Goal: Ask a question: Seek information or help from site administrators or community

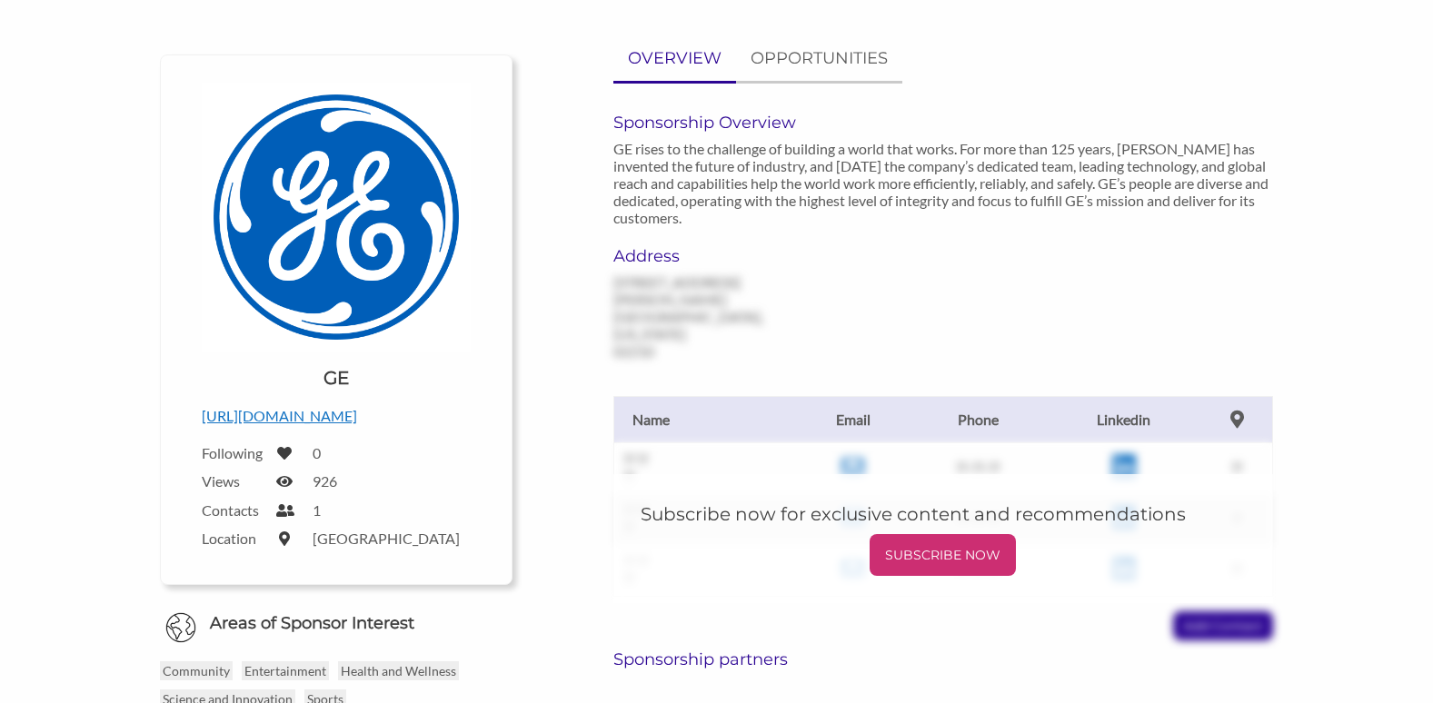
scroll to position [109, 0]
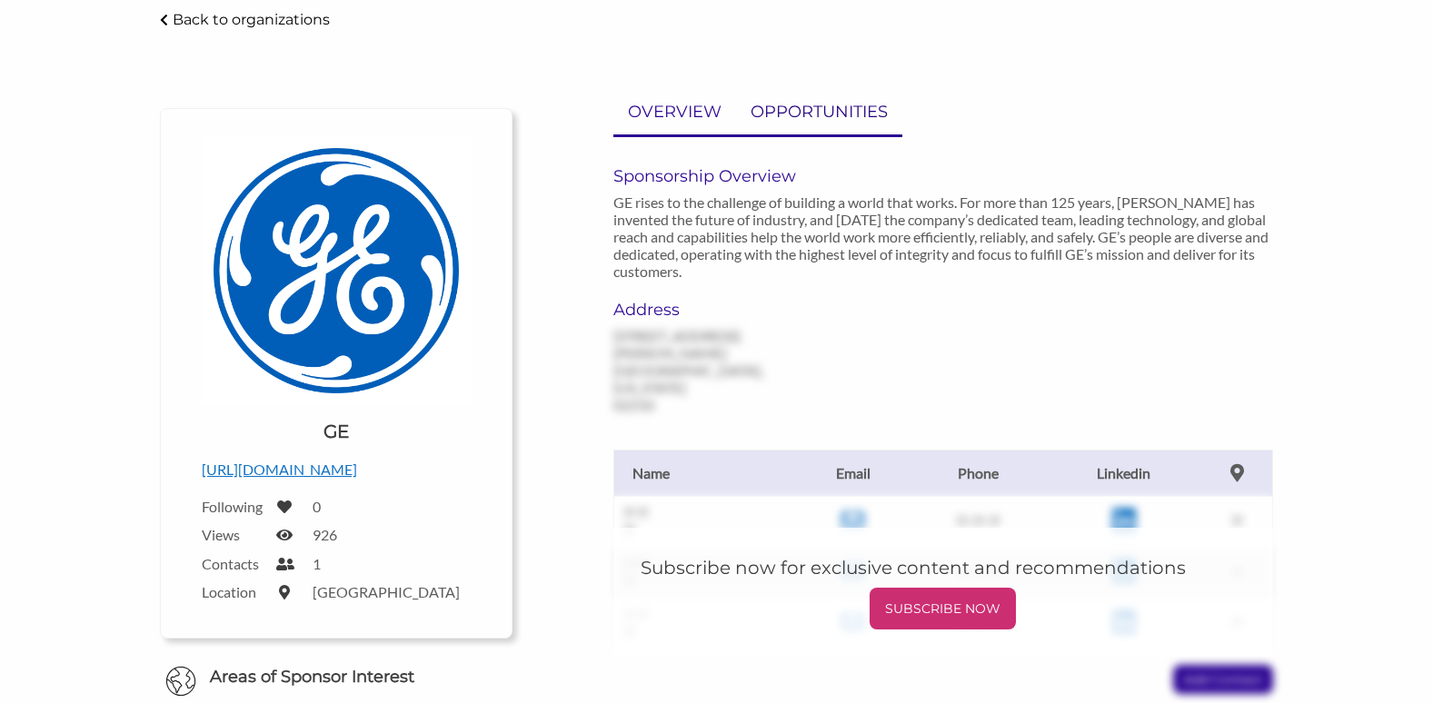
click at [803, 109] on p "OPPORTUNITIES" at bounding box center [819, 112] width 137 height 26
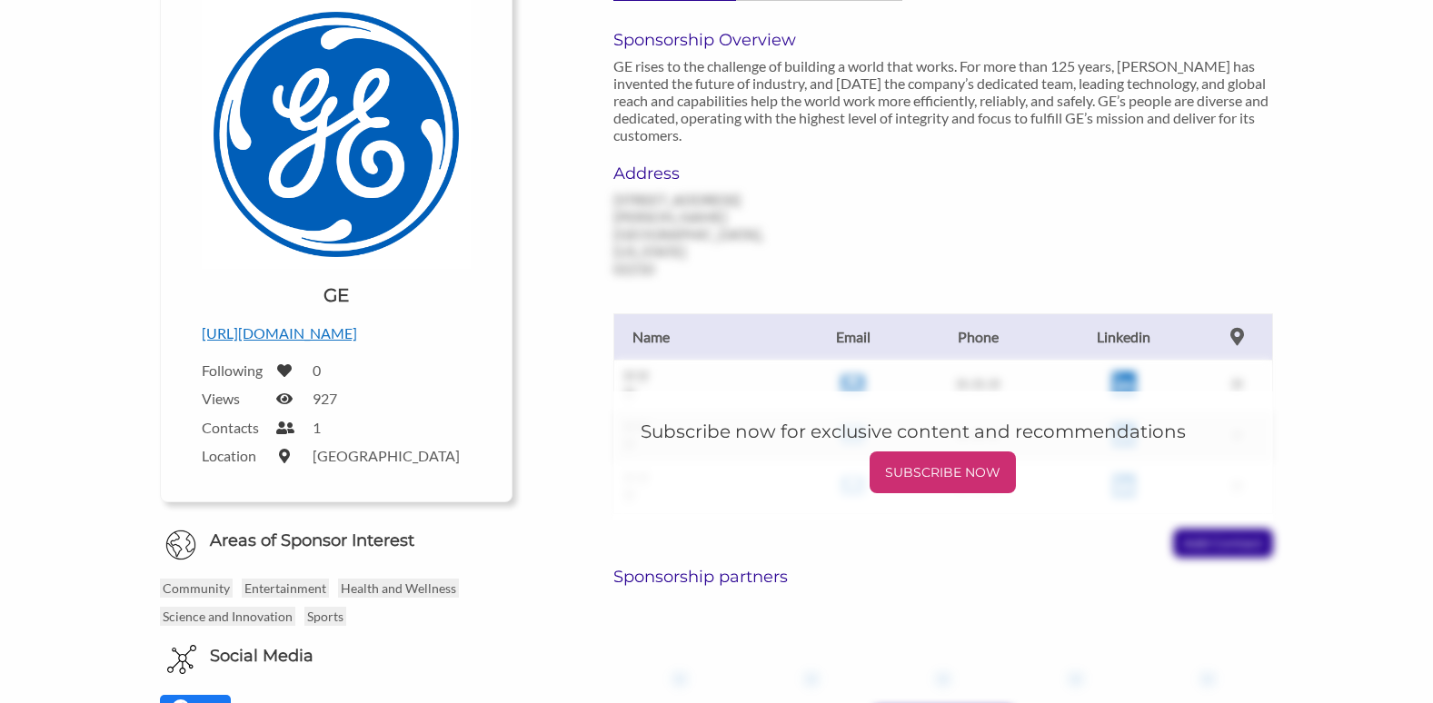
scroll to position [188, 0]
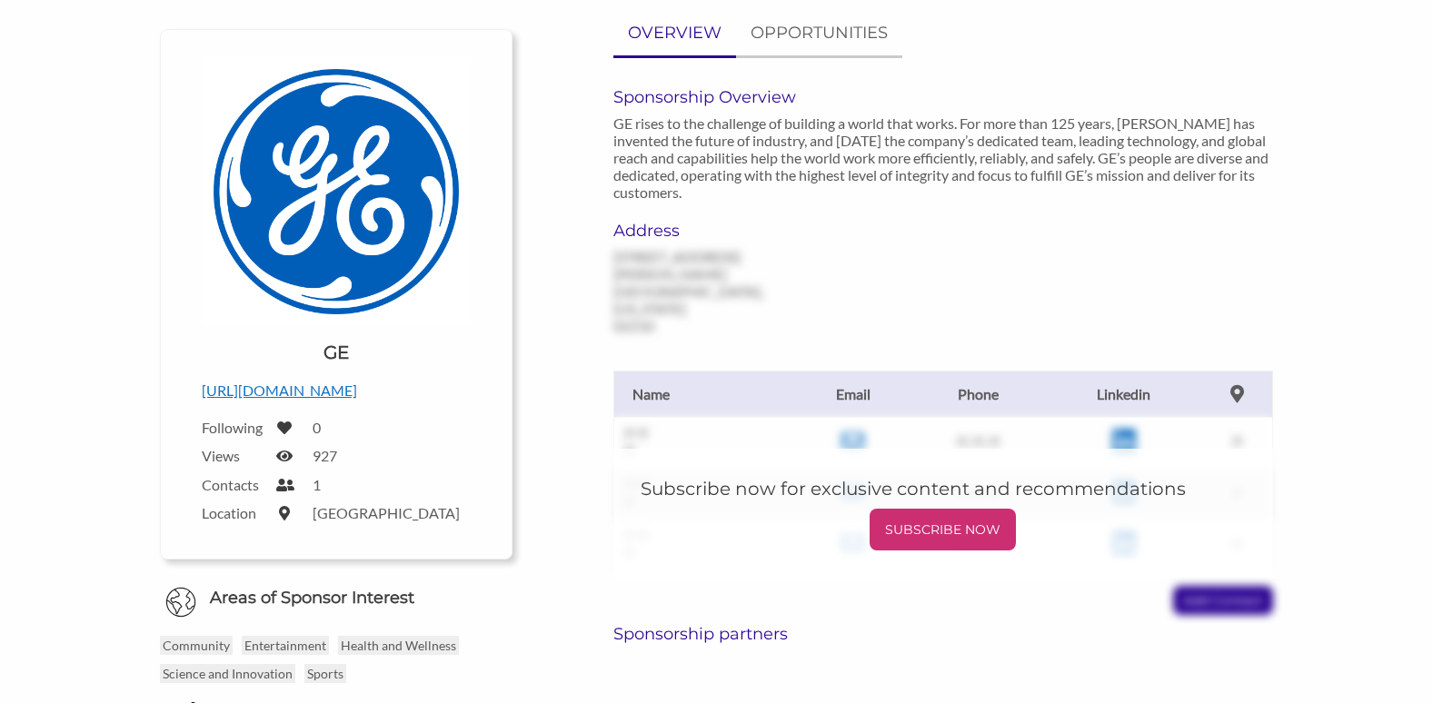
click at [659, 225] on h6 "Address" at bounding box center [714, 231] width 202 height 20
click at [653, 229] on h6 "Address" at bounding box center [714, 231] width 202 height 20
click at [657, 25] on p "OVERVIEW" at bounding box center [675, 33] width 94 height 26
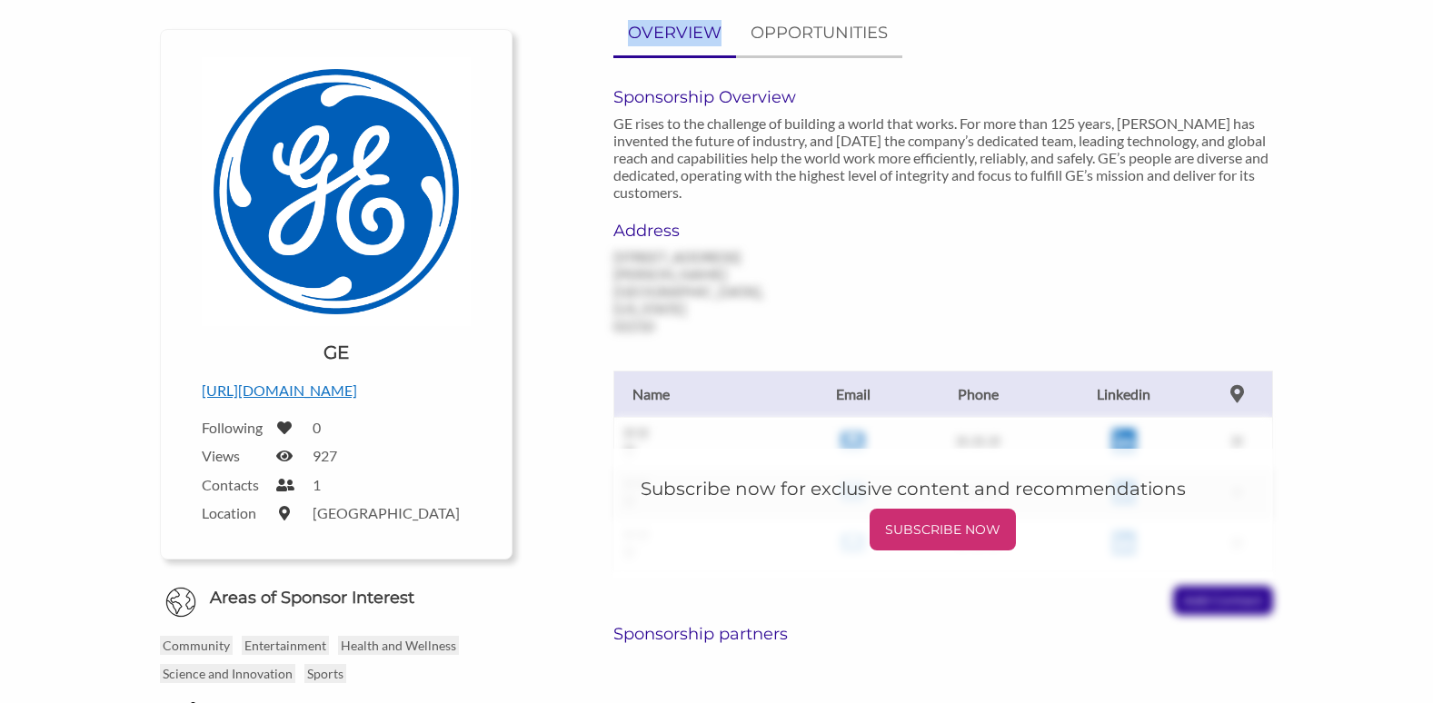
click at [657, 25] on p "OVERVIEW" at bounding box center [675, 33] width 94 height 26
click at [932, 516] on p "SUBSCRIBE NOW" at bounding box center [943, 529] width 132 height 27
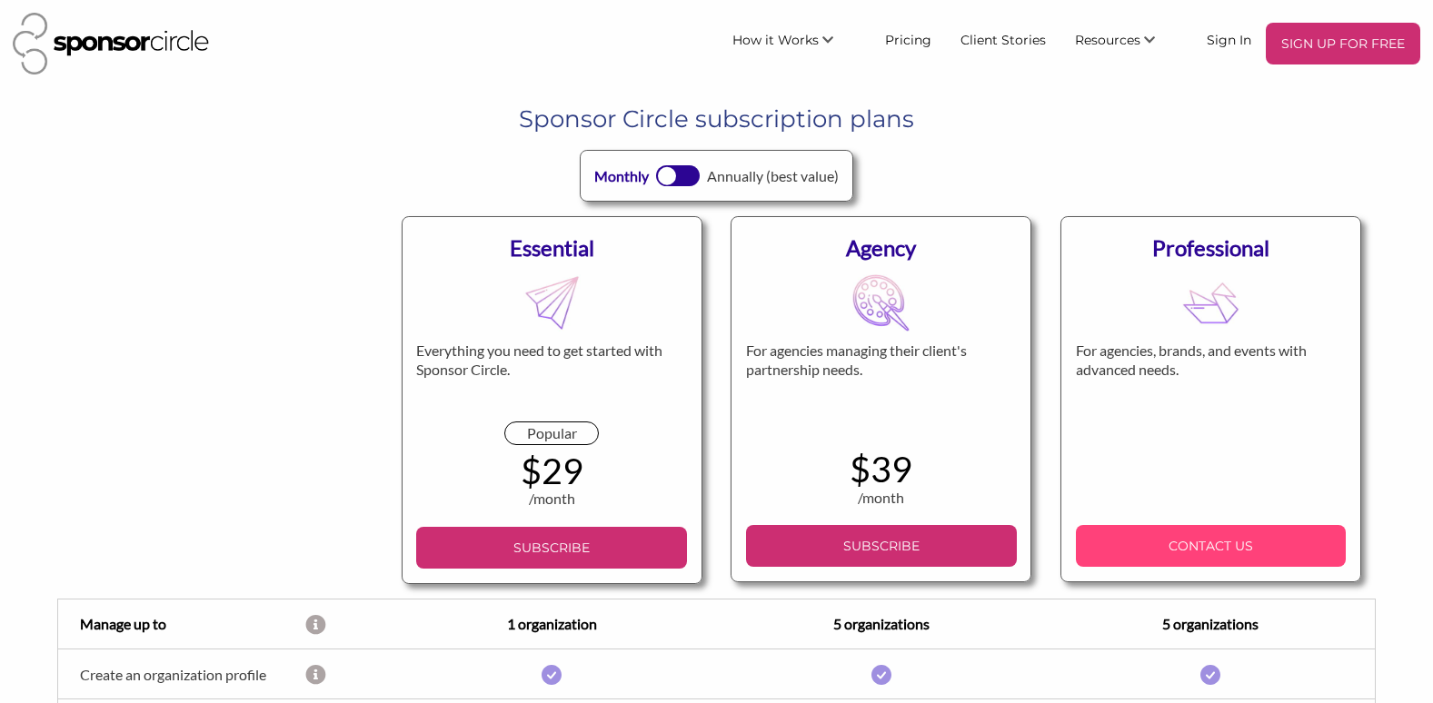
click at [1179, 538] on p "CONTACT US" at bounding box center [1211, 546] width 256 height 27
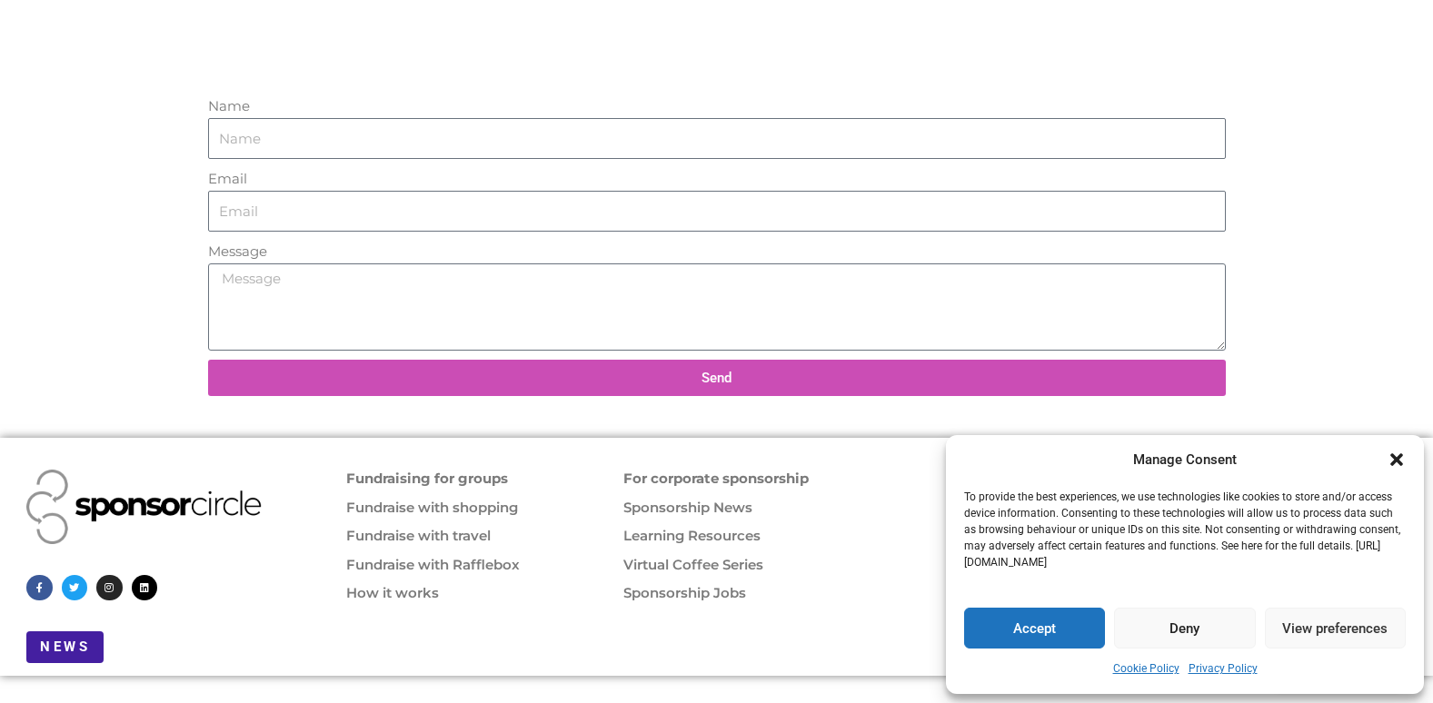
scroll to position [654, 0]
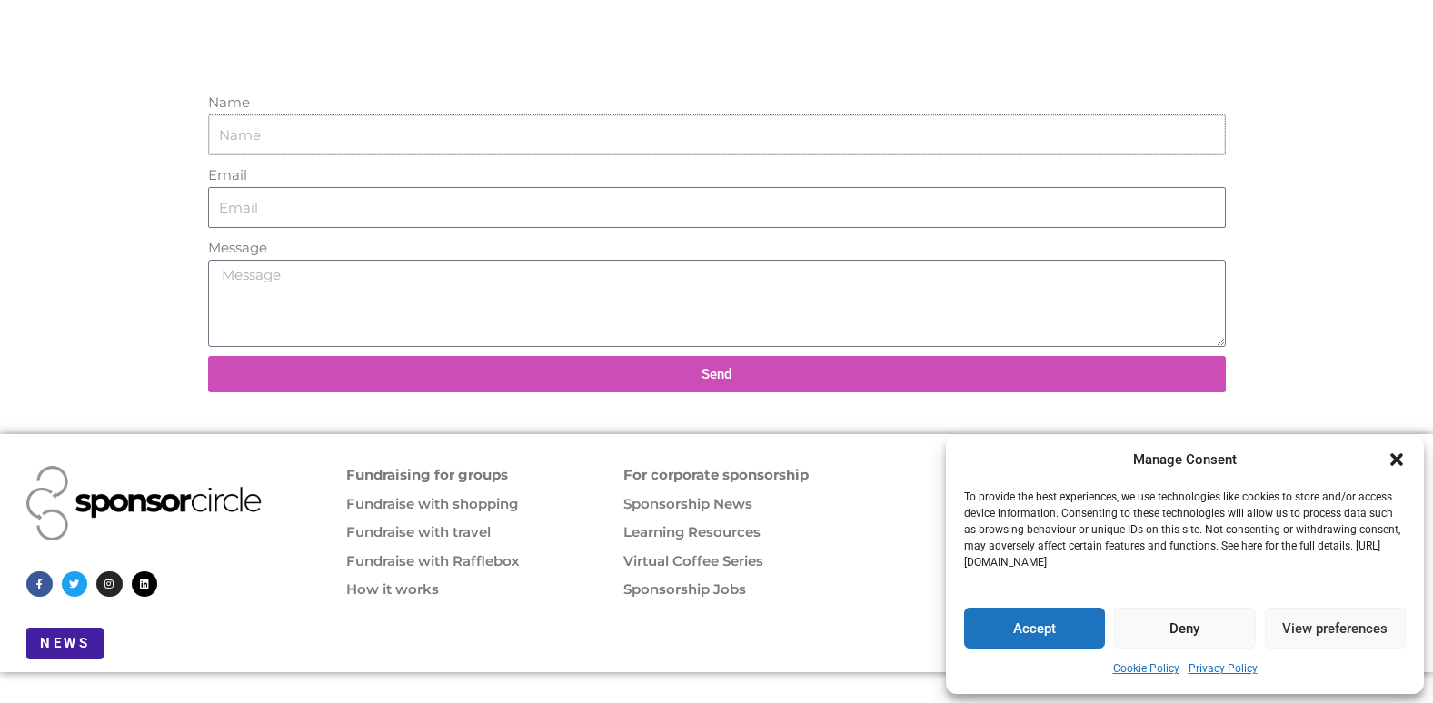
click at [250, 134] on input "Name" at bounding box center [717, 136] width 1018 height 42
click at [208, 356] on button "Send" at bounding box center [717, 374] width 1018 height 36
type input "h"
click at [226, 137] on input "Name" at bounding box center [717, 136] width 1018 height 42
type input "John A. Fairman"
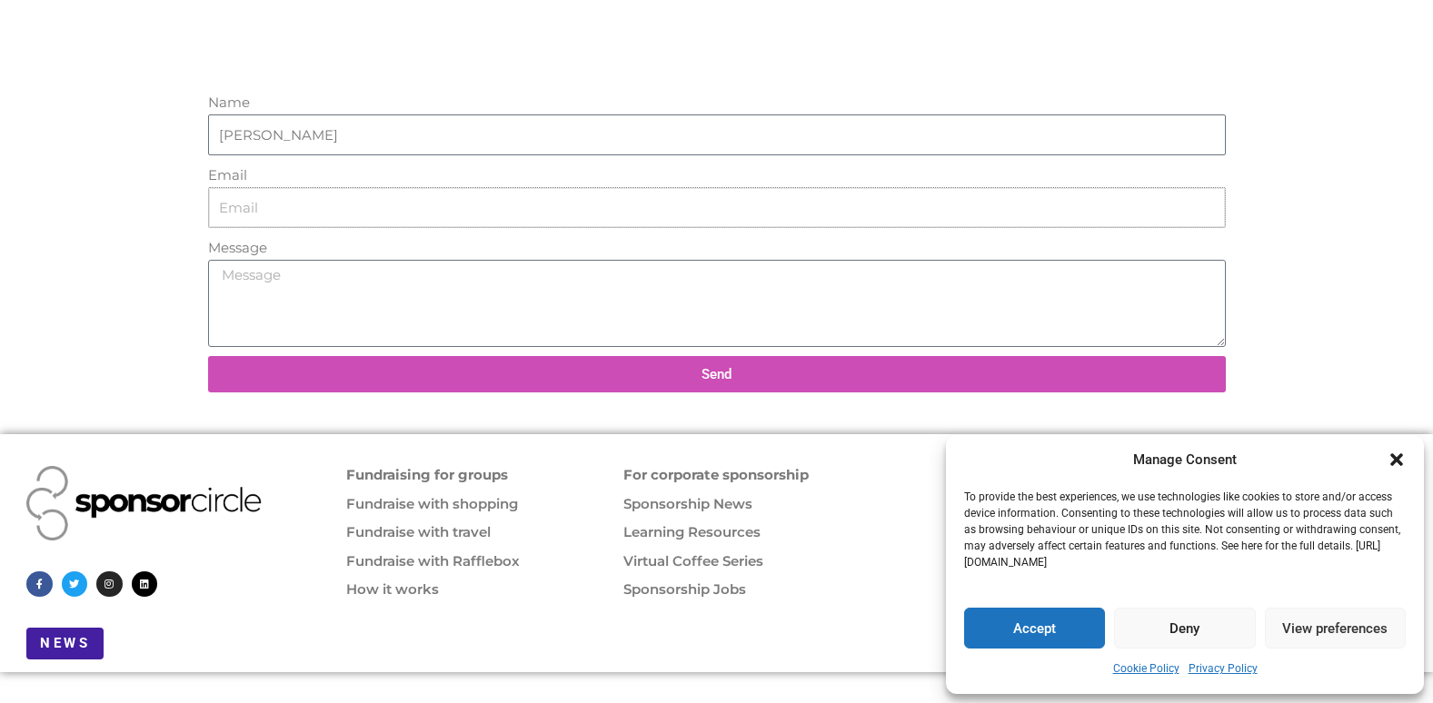
click at [221, 210] on input "Email" at bounding box center [717, 208] width 1018 height 42
type input "Ajackson@deltahealthcenter.org"
click at [230, 276] on textarea "Message" at bounding box center [717, 303] width 1018 height 87
click at [587, 275] on textarea "could you please advise me as to where I should apply online for a sponsorship" at bounding box center [717, 303] width 1018 height 87
click at [673, 275] on textarea "could you please advise me as to where I should apply online for a ge sponsorsh…" at bounding box center [717, 303] width 1018 height 87
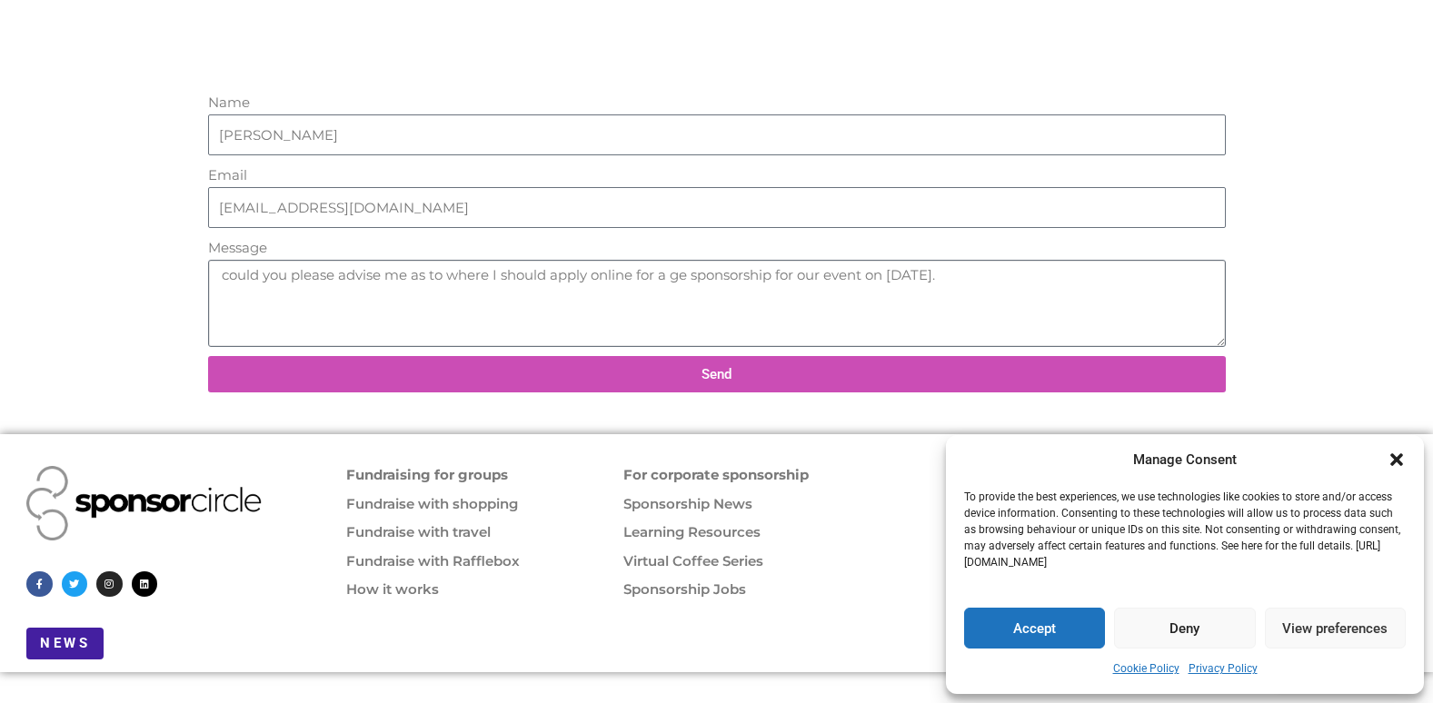
click at [224, 275] on textarea "could you please advise me as to where I should apply online for a ge sponsorsh…" at bounding box center [717, 303] width 1018 height 87
click at [221, 273] on textarea "could you please advise me as to where I should apply online for a ge sponsorsh…" at bounding box center [717, 303] width 1018 height 87
click at [284, 275] on textarea "Could you please advise me as to where I should apply online for a ge sponsorsh…" at bounding box center [717, 303] width 1018 height 87
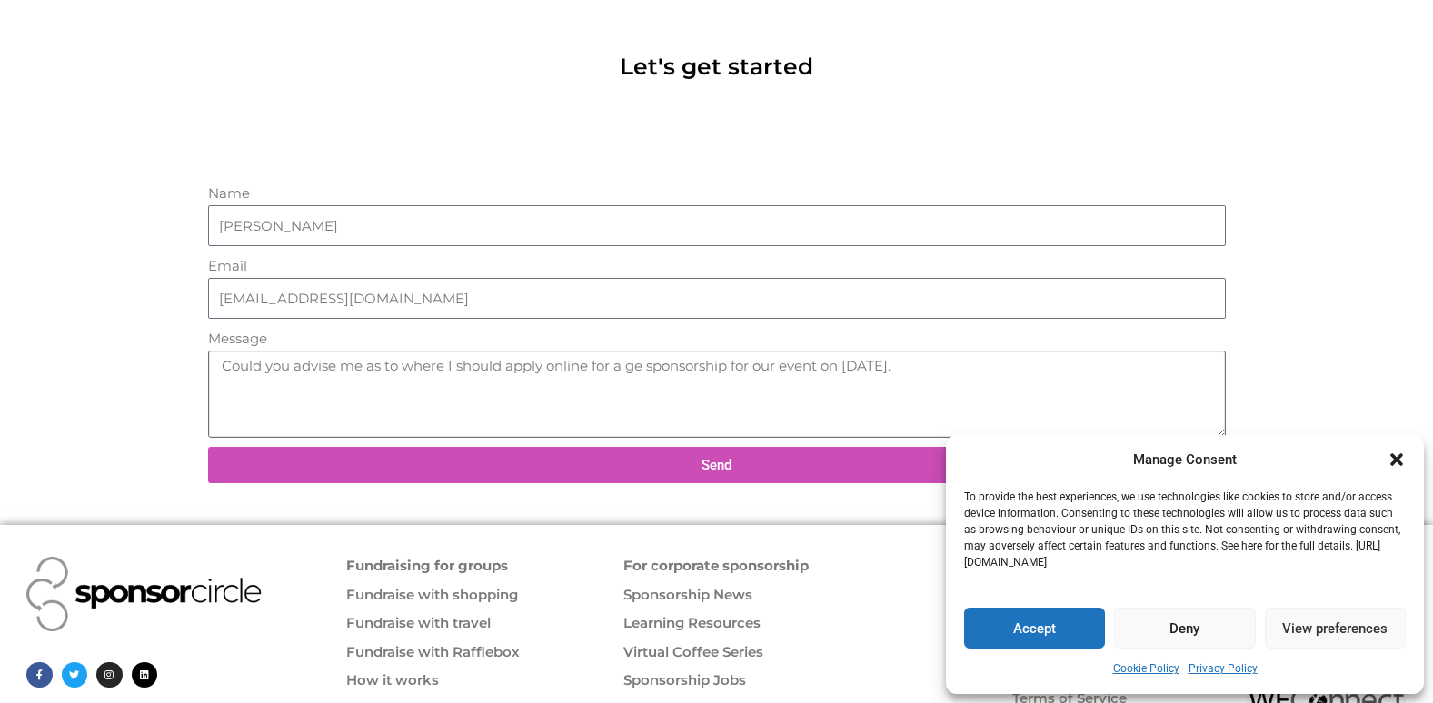
type textarea "Could you advise me as to where I should apply online for a ge sponsorship for …"
click at [218, 225] on input "John A. Fairman" at bounding box center [717, 226] width 1018 height 42
type input "Ann Jackson"
click at [703, 459] on span "Send" at bounding box center [717, 466] width 30 height 14
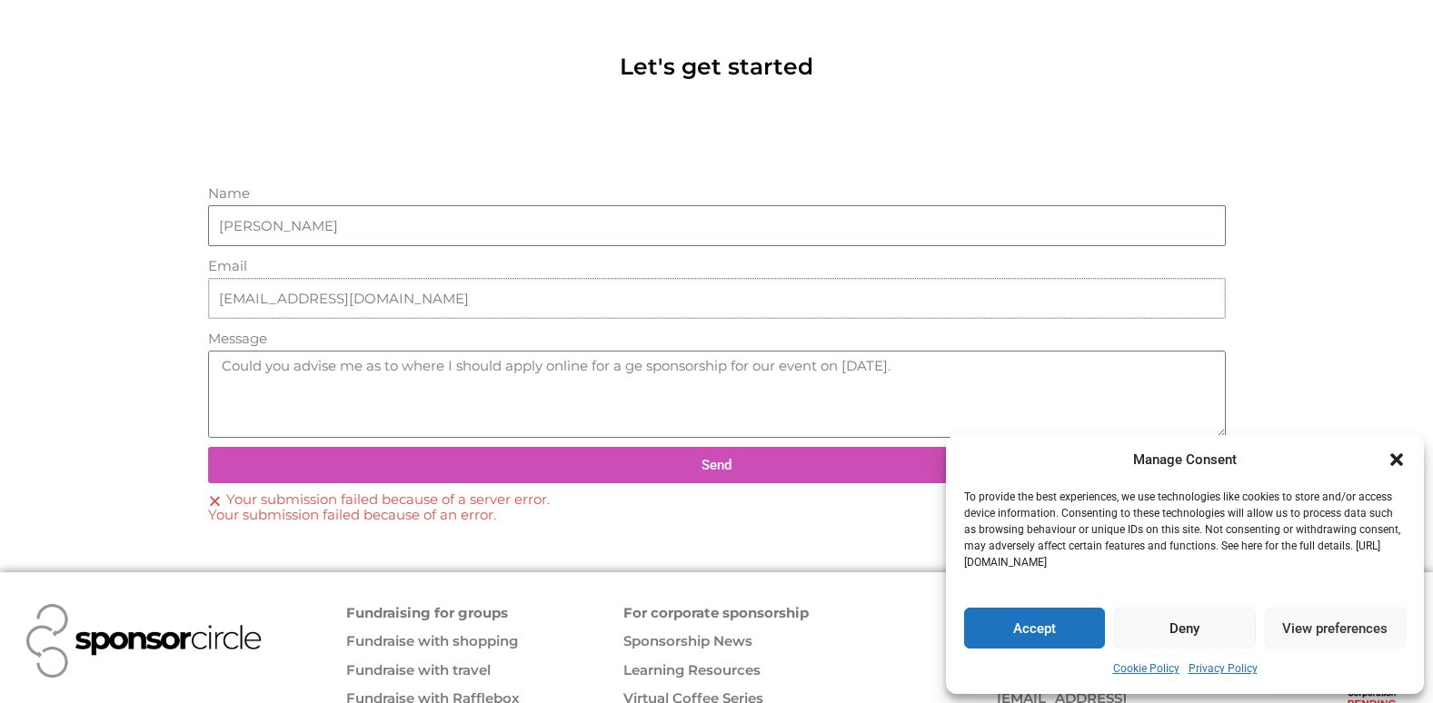
click at [221, 301] on input "Ajackson@deltahealthcenter.org" at bounding box center [717, 299] width 1018 height 42
click at [680, 369] on textarea "Could you advise me as to where I should apply online for a Ge sponsorship for …" at bounding box center [717, 394] width 1018 height 87
click at [683, 369] on textarea "Could you advise me as to where I should apply online for a Ge sponsorship for …" at bounding box center [717, 394] width 1018 height 87
drag, startPoint x: 755, startPoint y: 369, endPoint x: 637, endPoint y: 311, distance: 131.7
click at [637, 311] on input "Ajackson@deltahealthcenter.org" at bounding box center [717, 299] width 1018 height 42
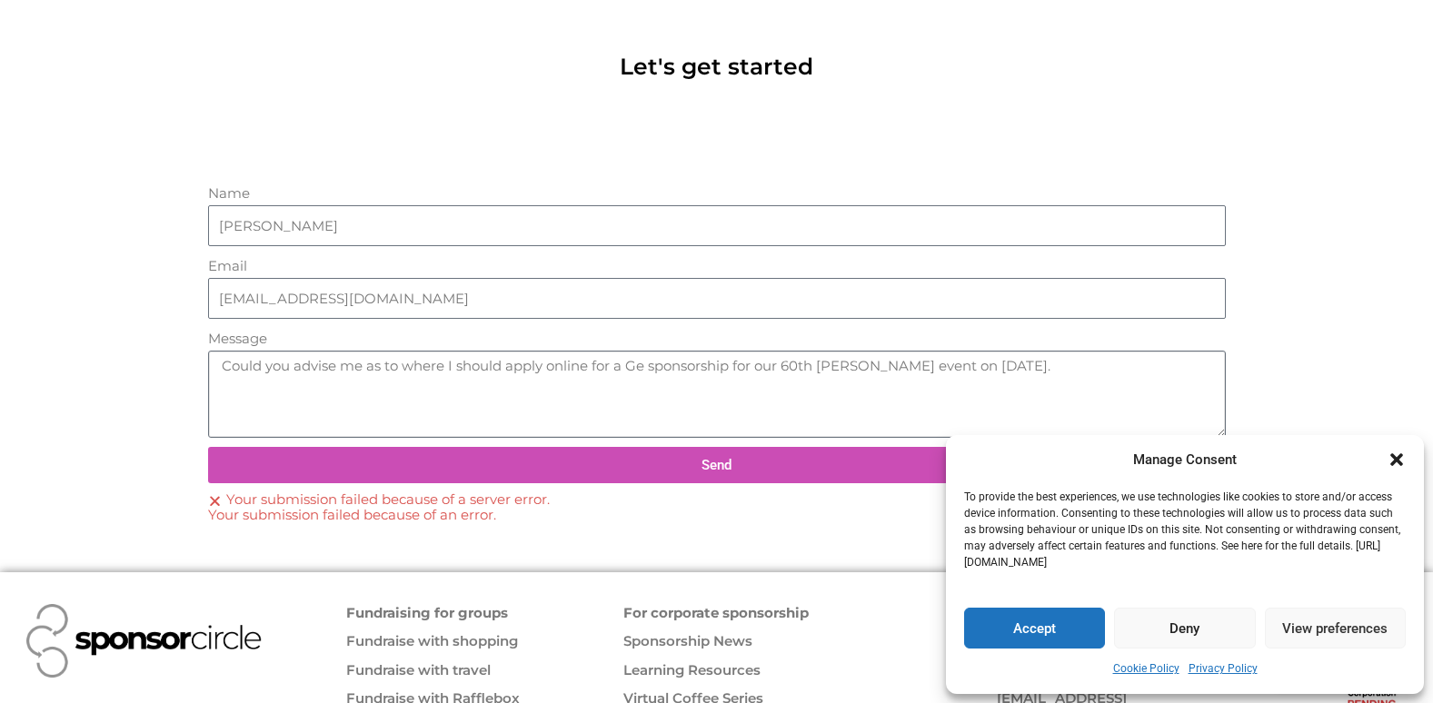
click at [739, 366] on textarea "Could you advise me as to where I should apply online for a Ge sponsorship for …" at bounding box center [717, 394] width 1018 height 87
drag, startPoint x: 752, startPoint y: 353, endPoint x: 784, endPoint y: 310, distance: 53.8
click at [784, 310] on input "Ajackson@deltahealthcenter.org" at bounding box center [717, 299] width 1018 height 42
click at [662, 364] on textarea "Could you advise me as to where I should apply online for a Ge sponsorship for …" at bounding box center [717, 394] width 1018 height 87
click at [681, 364] on textarea "Could you advise me as to where I should apply online for a Ge sponsorship for …" at bounding box center [717, 394] width 1018 height 87
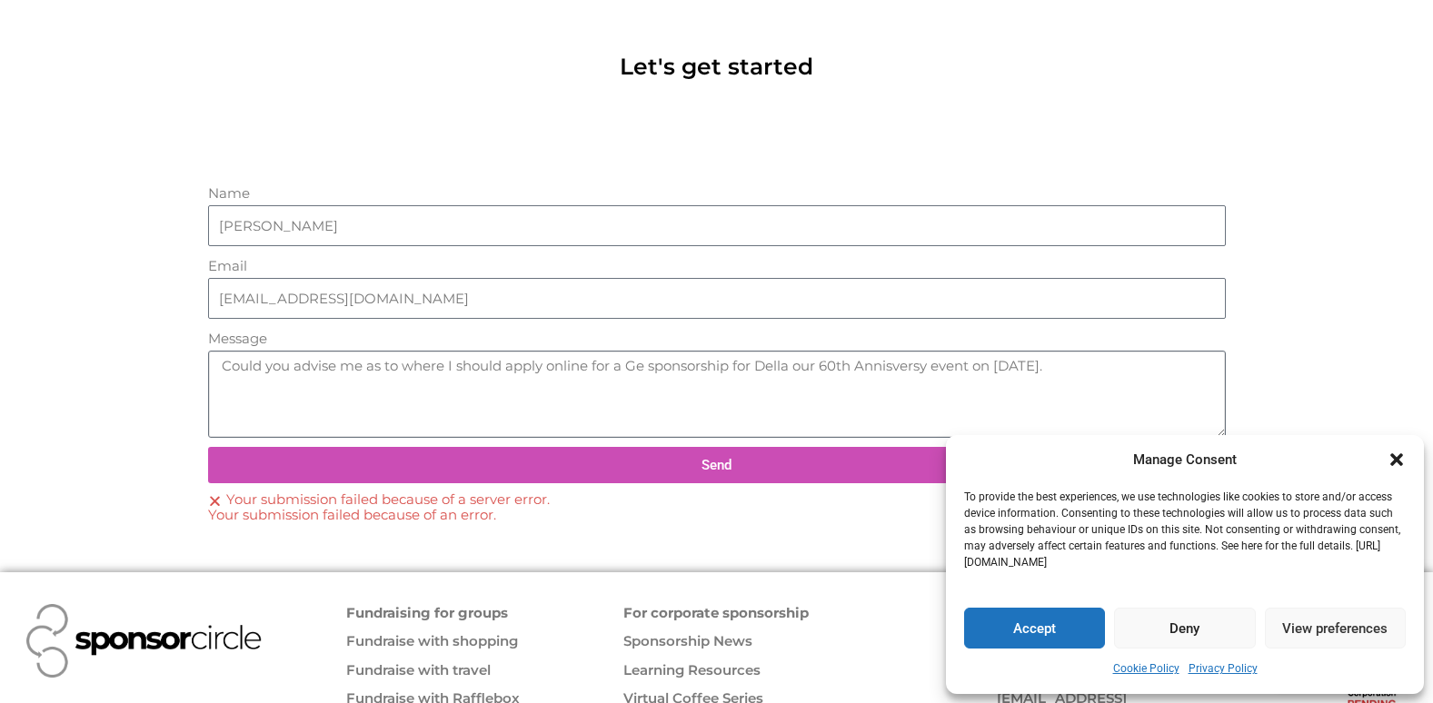
click at [681, 367] on textarea "Could you advise me as to where I should apply online for a Ge sponsorship for …" at bounding box center [717, 394] width 1018 height 87
click at [683, 365] on textarea "Could you advise me as to where I should apply online for a Ge sponsorship for …" at bounding box center [717, 394] width 1018 height 87
drag, startPoint x: 683, startPoint y: 368, endPoint x: 733, endPoint y: 406, distance: 62.9
click at [733, 406] on textarea "Could you advise me as to where I should apply online for a Ge sponsorship for …" at bounding box center [717, 394] width 1018 height 87
click at [670, 363] on textarea "Could you advise me as to where I should apply online for a Ge sponsorship for …" at bounding box center [717, 394] width 1018 height 87
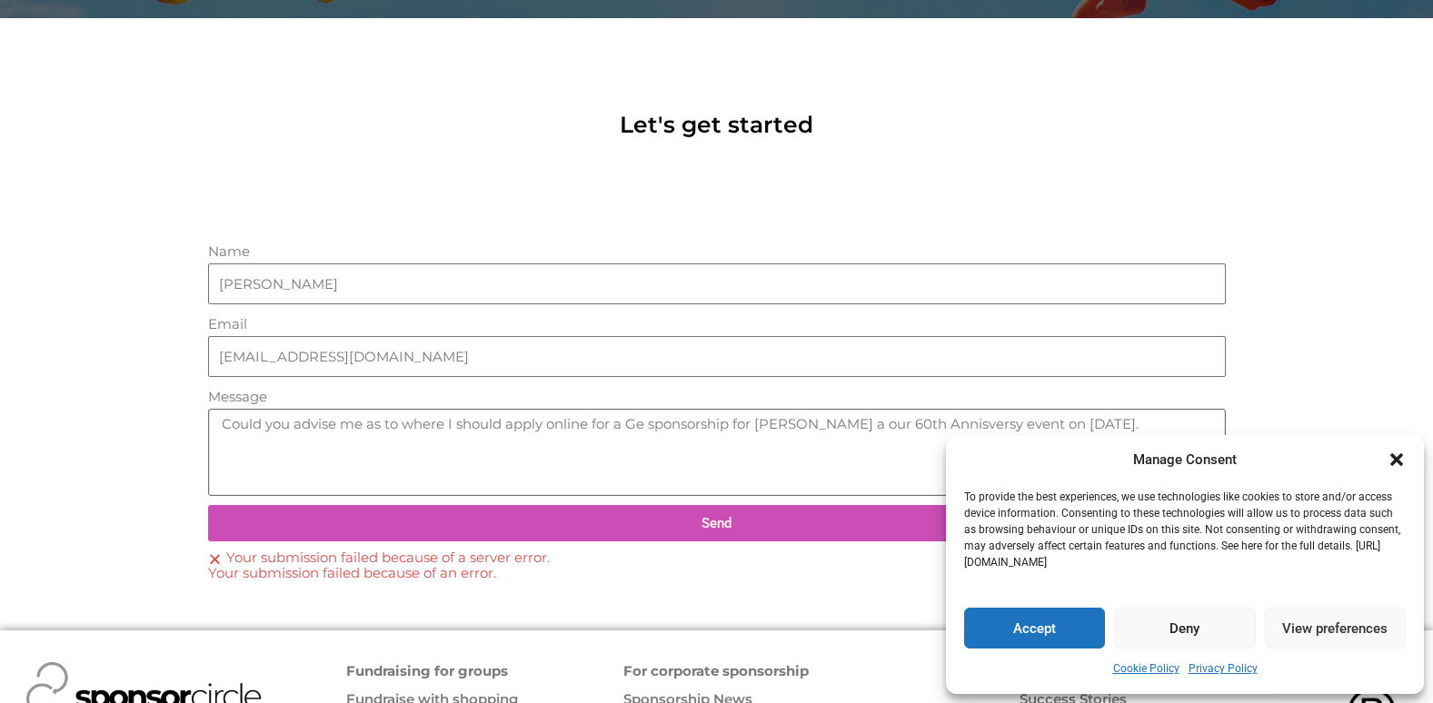
scroll to position [473, 0]
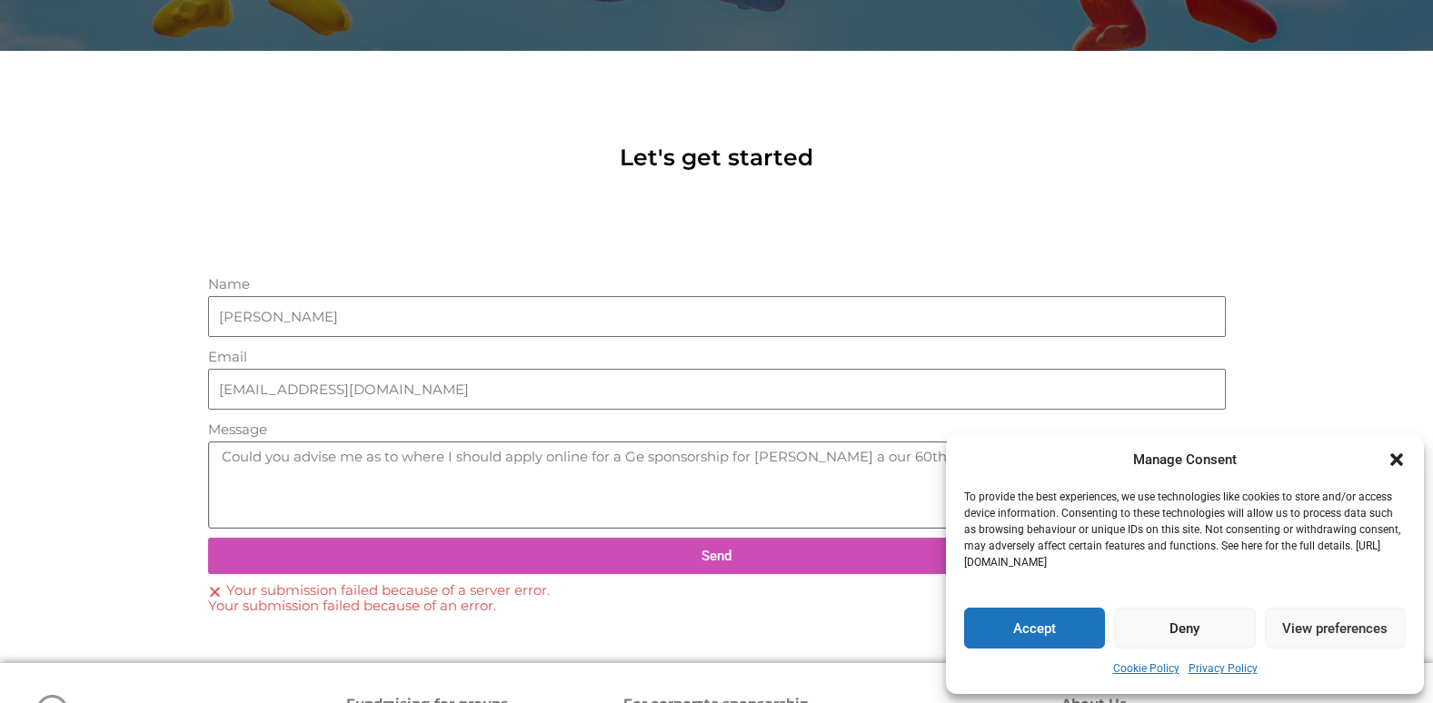
click at [685, 454] on textarea "Could you advise me as to where I should apply online for a Ge sponsorship for …" at bounding box center [717, 485] width 1018 height 87
drag, startPoint x: 845, startPoint y: 465, endPoint x: 824, endPoint y: 487, distance: 30.2
click at [781, 493] on textarea "Could you advise me as to where I should apply online for a Ge sponsorship for …" at bounding box center [717, 485] width 1018 height 87
click at [1020, 401] on input "Ajackson@deltahealthcenter.org" at bounding box center [717, 390] width 1018 height 42
click at [905, 464] on textarea "Could you advise me as to where I should apply online for a Ge sponsorship for …" at bounding box center [717, 485] width 1018 height 87
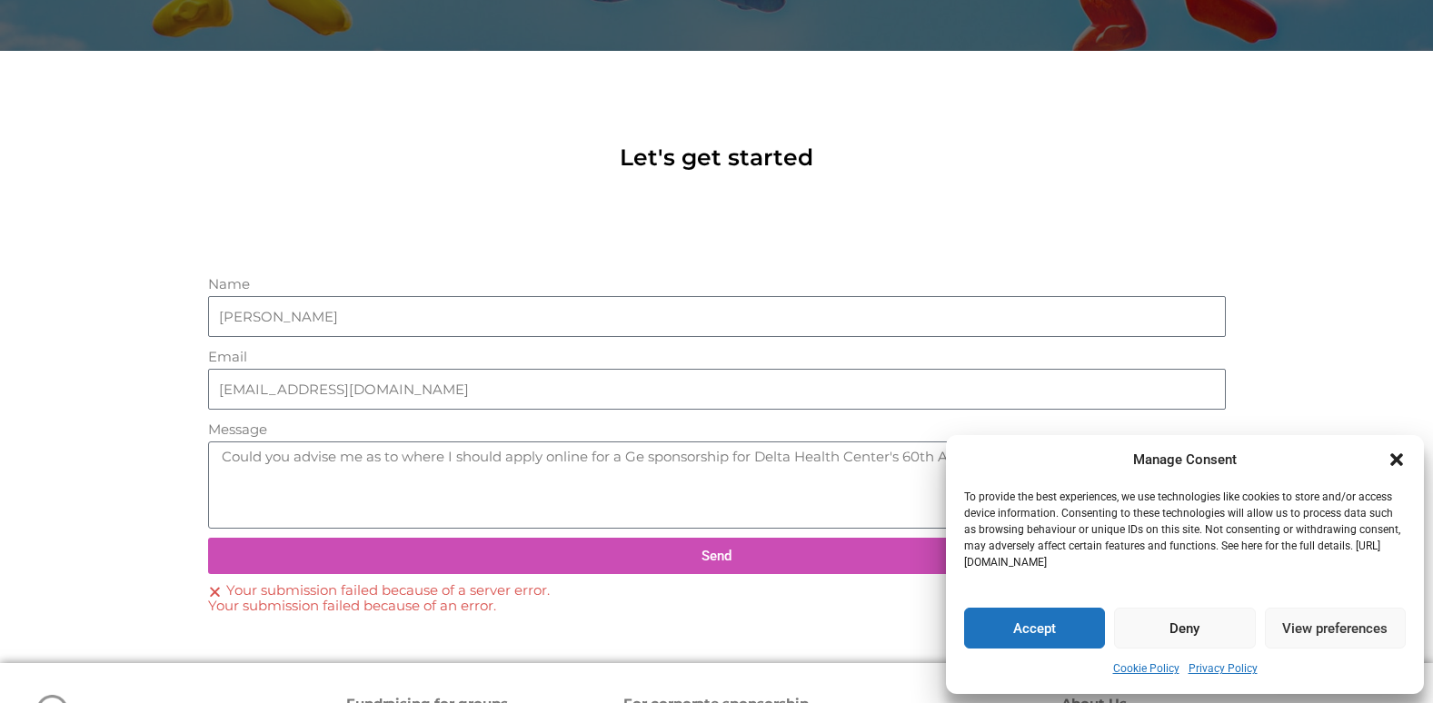
click at [1401, 463] on icon "Close dialogue" at bounding box center [1397, 460] width 13 height 13
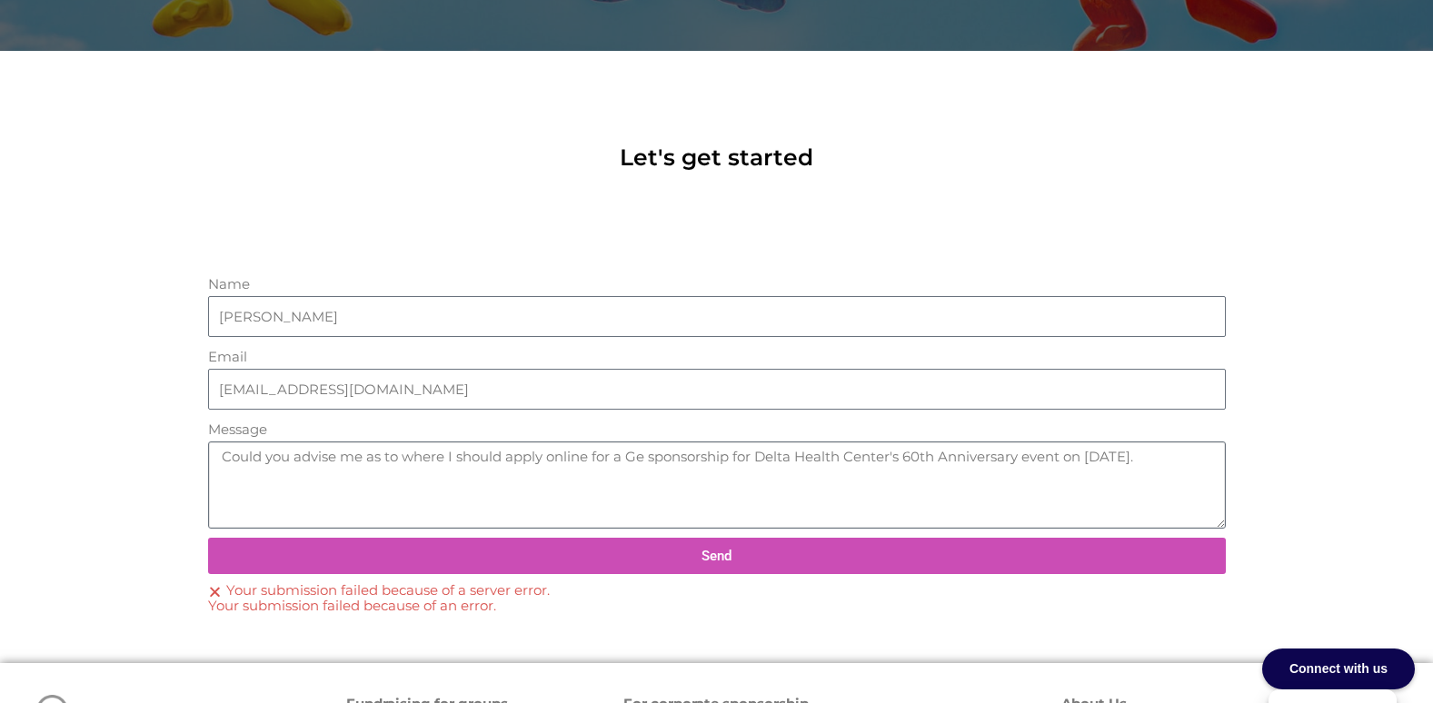
click at [1017, 455] on textarea "Could you advise me as to where I should apply online for a Ge sponsorship for …" at bounding box center [717, 485] width 1018 height 87
type textarea "Could you advise me as to where I should apply online for a Ge sponsorship for …"
drag, startPoint x: 616, startPoint y: 464, endPoint x: 549, endPoint y: 268, distance: 206.7
click at [549, 268] on div "Name Ann Jackson Email Ajackson@deltahealthcenter.org Message Could you advise …" at bounding box center [717, 447] width 1036 height 366
click at [703, 550] on span "Send" at bounding box center [717, 557] width 30 height 14
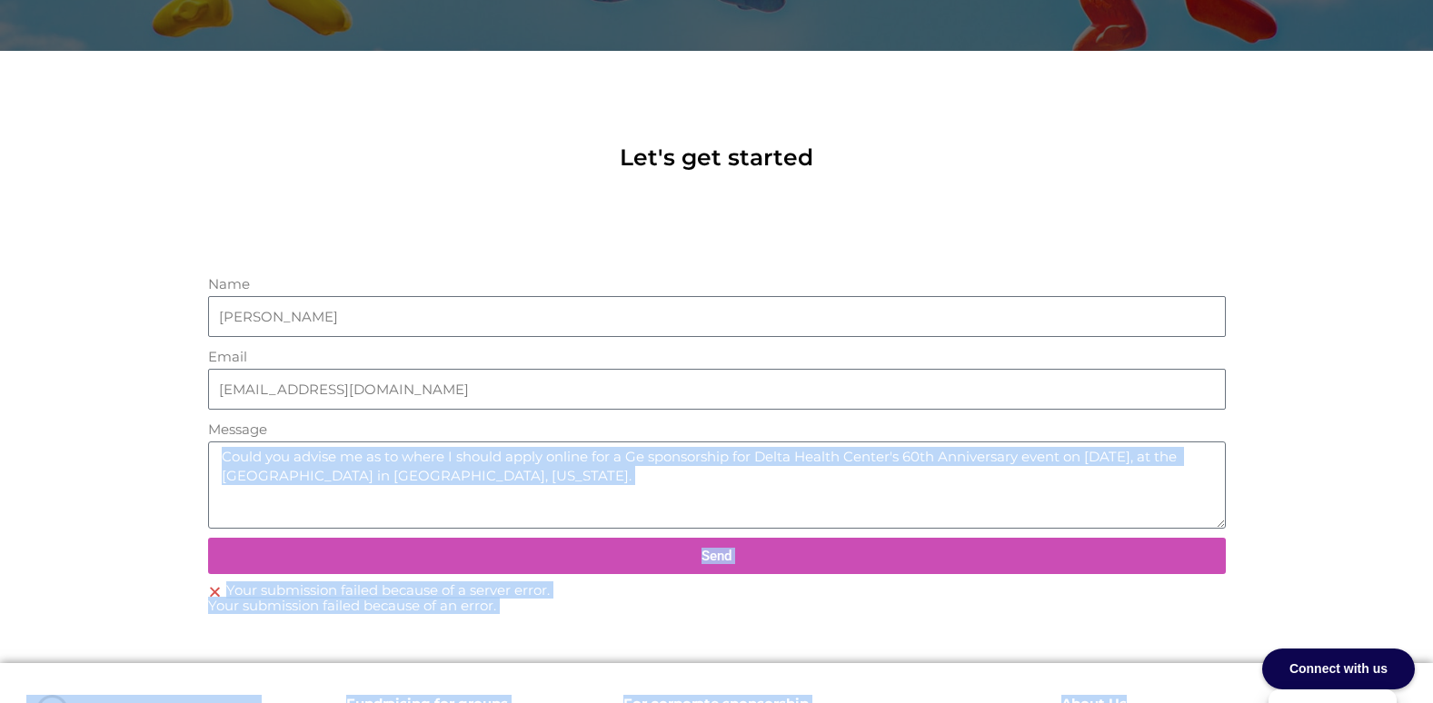
drag, startPoint x: 1436, startPoint y: 420, endPoint x: 993, endPoint y: 491, distance: 448.3
click at [993, 491] on div "Sign In Corporate Sponsorships For Events and Sports Teams For Suppliers and Sp…" at bounding box center [716, 230] width 1433 height 1407
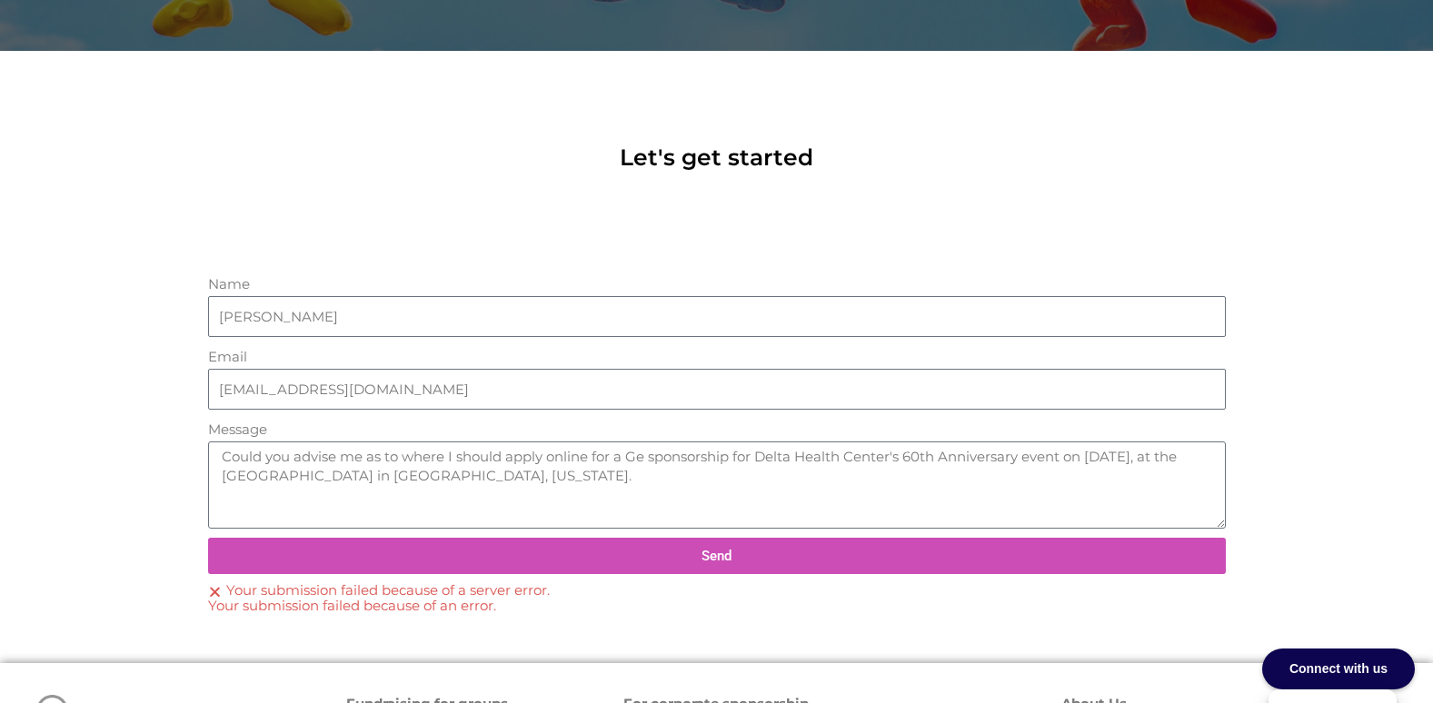
drag, startPoint x: 1287, startPoint y: 662, endPoint x: 1307, endPoint y: 670, distance: 21.6
click at [1307, 670] on div "Connect with us" at bounding box center [1338, 669] width 153 height 41
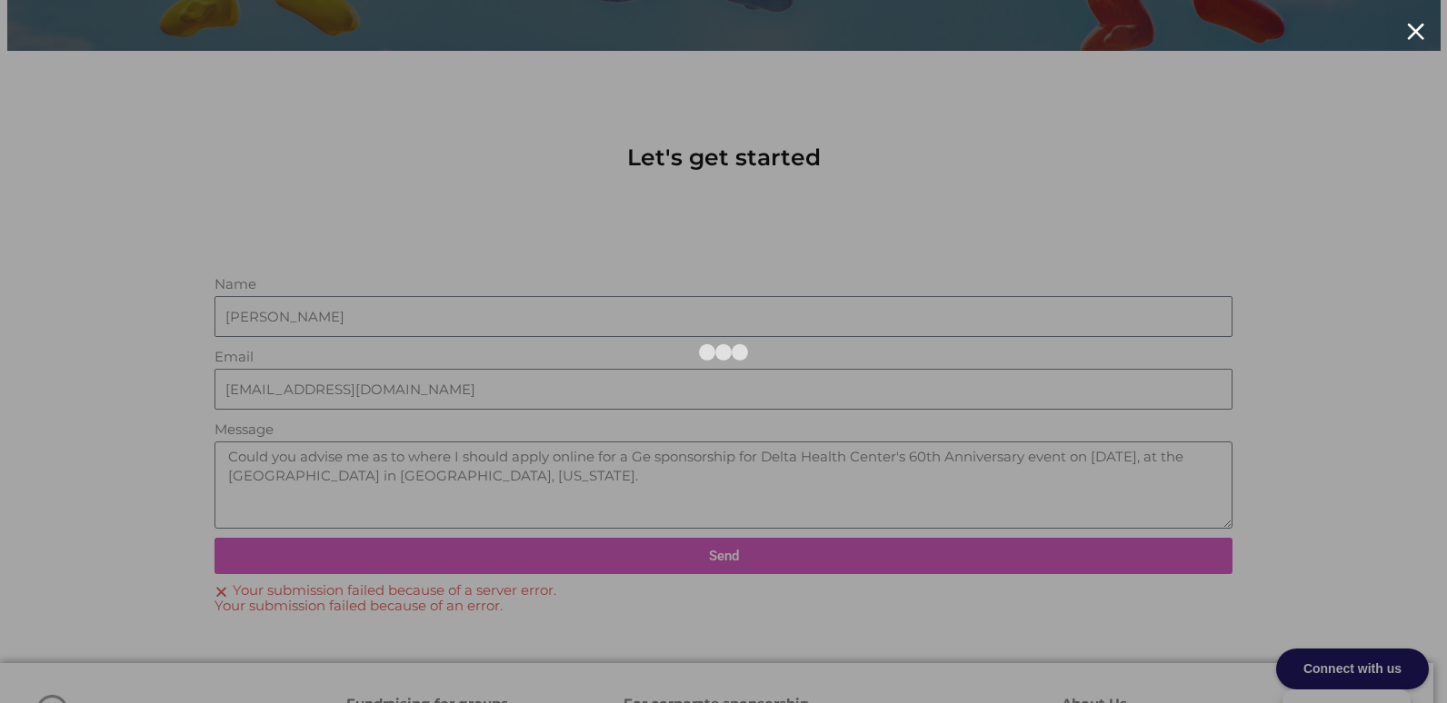
click at [0, 484] on html "Connect with us Manage Consent To provide the best experiences, we use technolo…" at bounding box center [723, 230] width 1447 height 1407
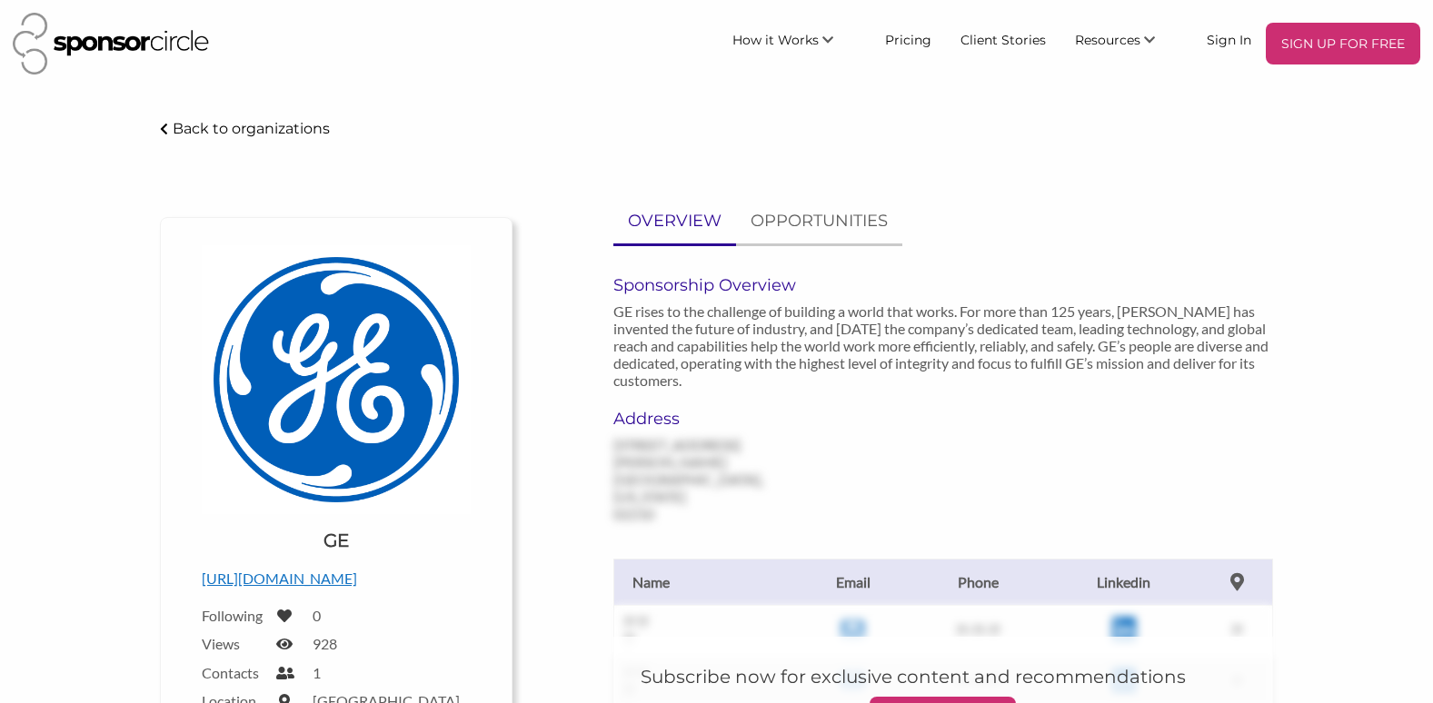
click at [673, 213] on p "OVERVIEW" at bounding box center [675, 221] width 94 height 26
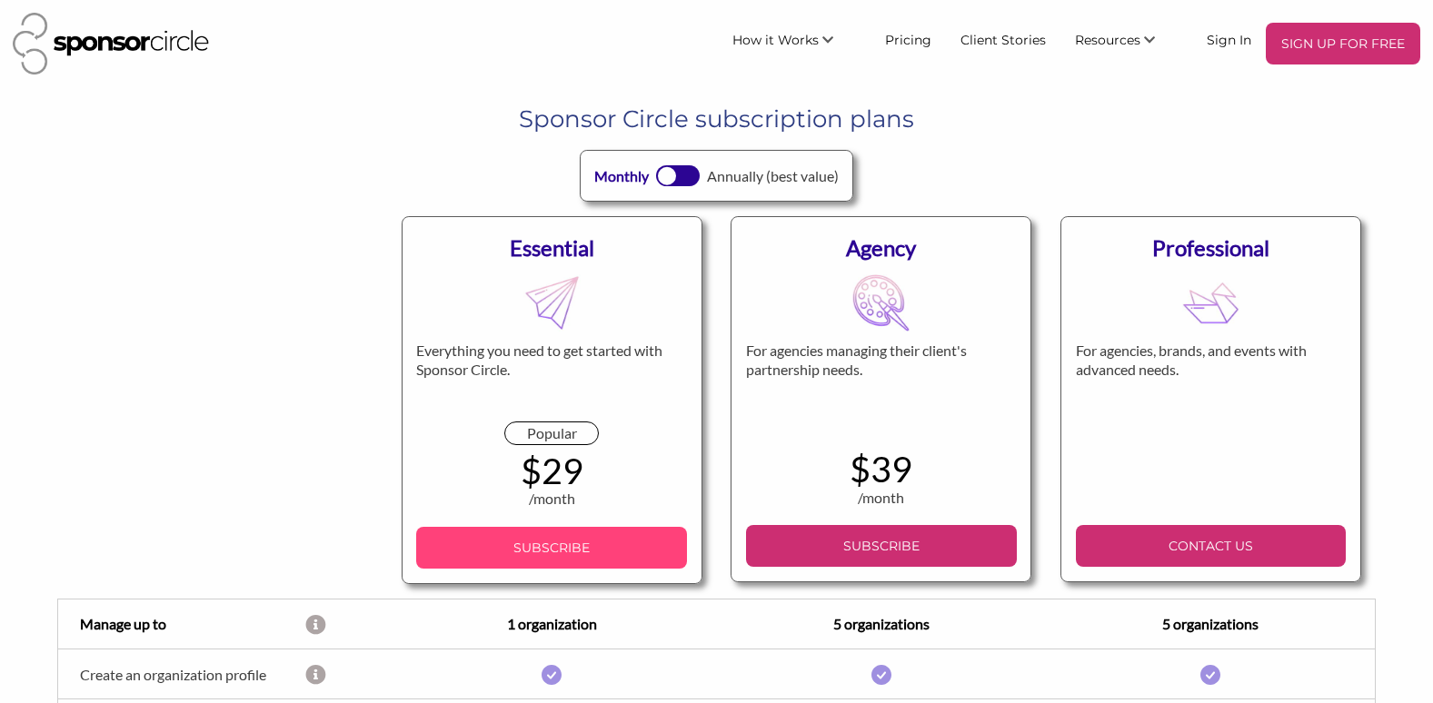
click at [533, 547] on p "SUBSCRIBE" at bounding box center [552, 547] width 256 height 27
